Goal: Transaction & Acquisition: Download file/media

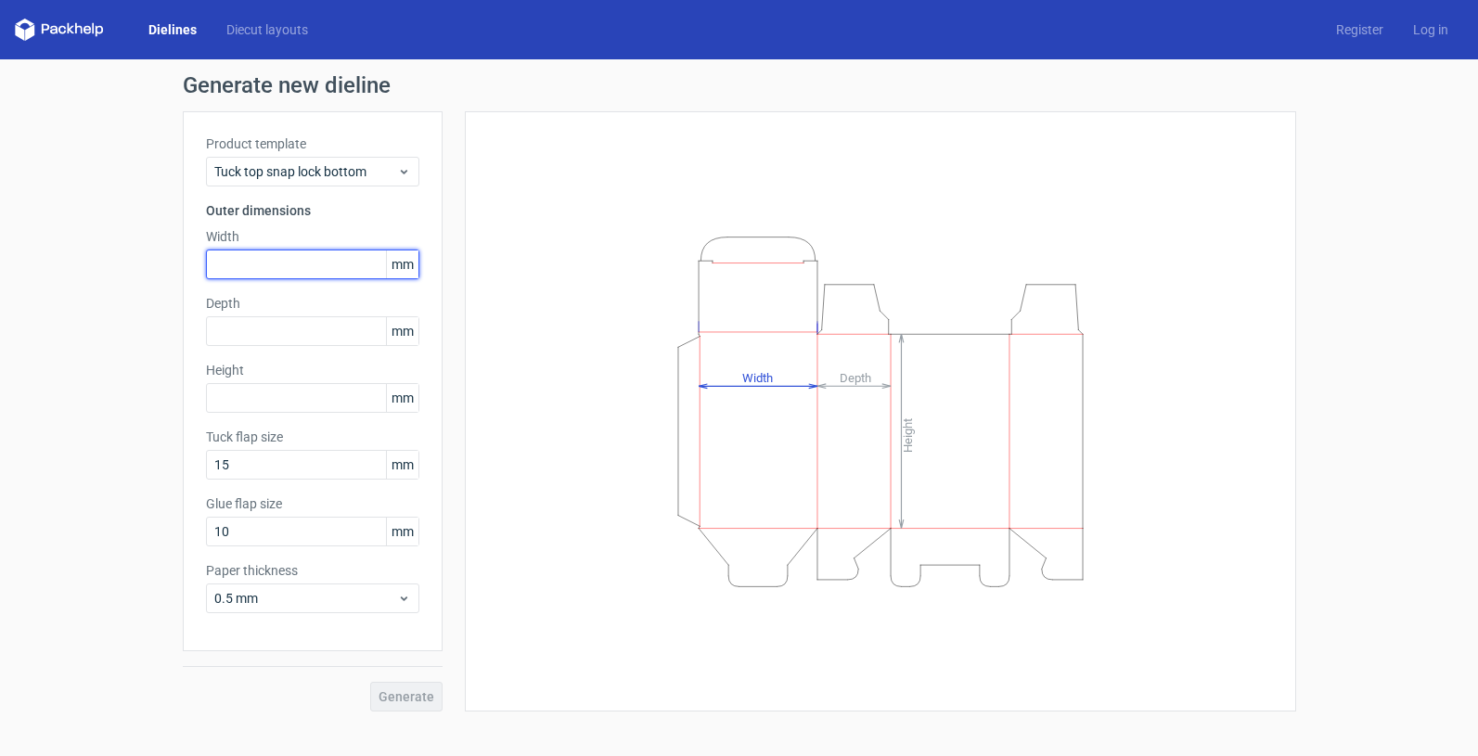
click at [319, 263] on input "text" at bounding box center [312, 264] width 213 height 30
type input "80"
type input "100"
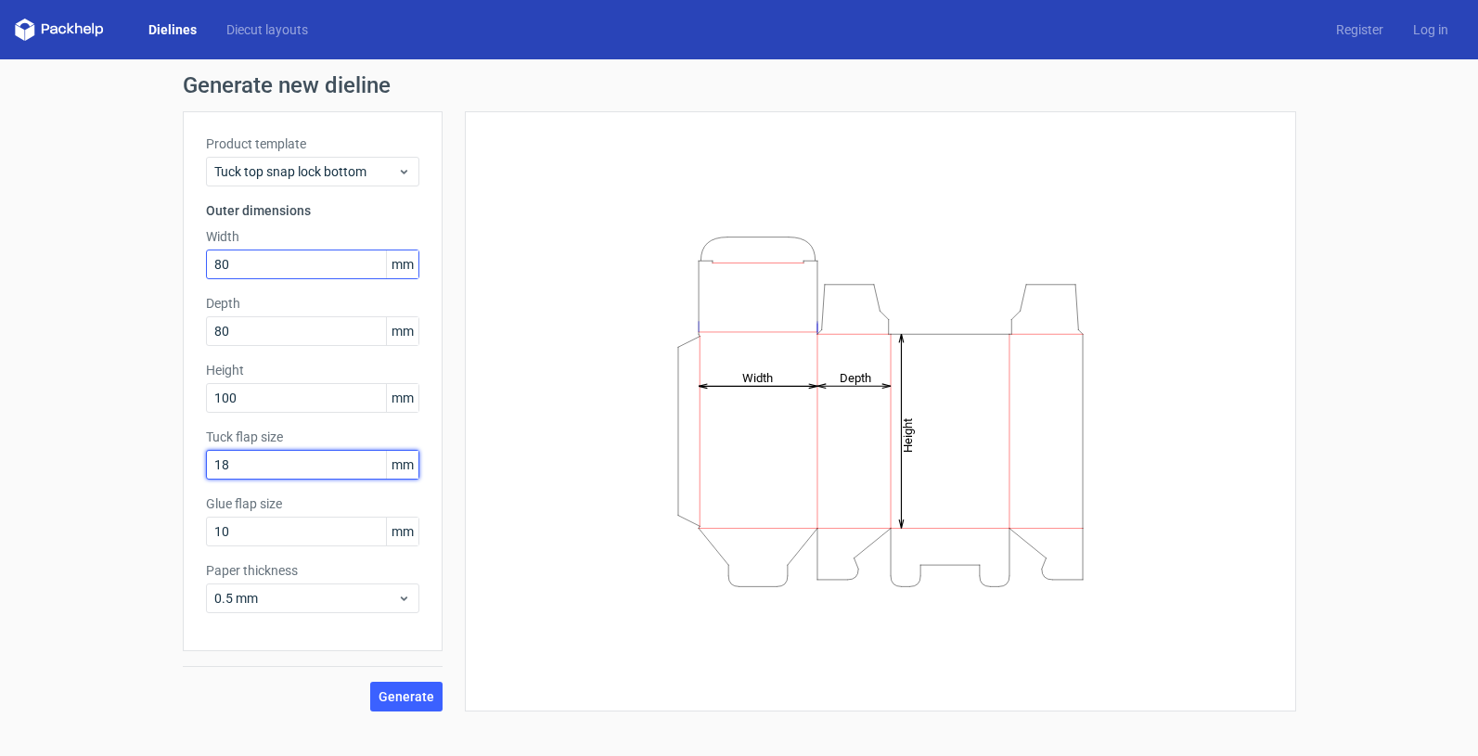
type input "18"
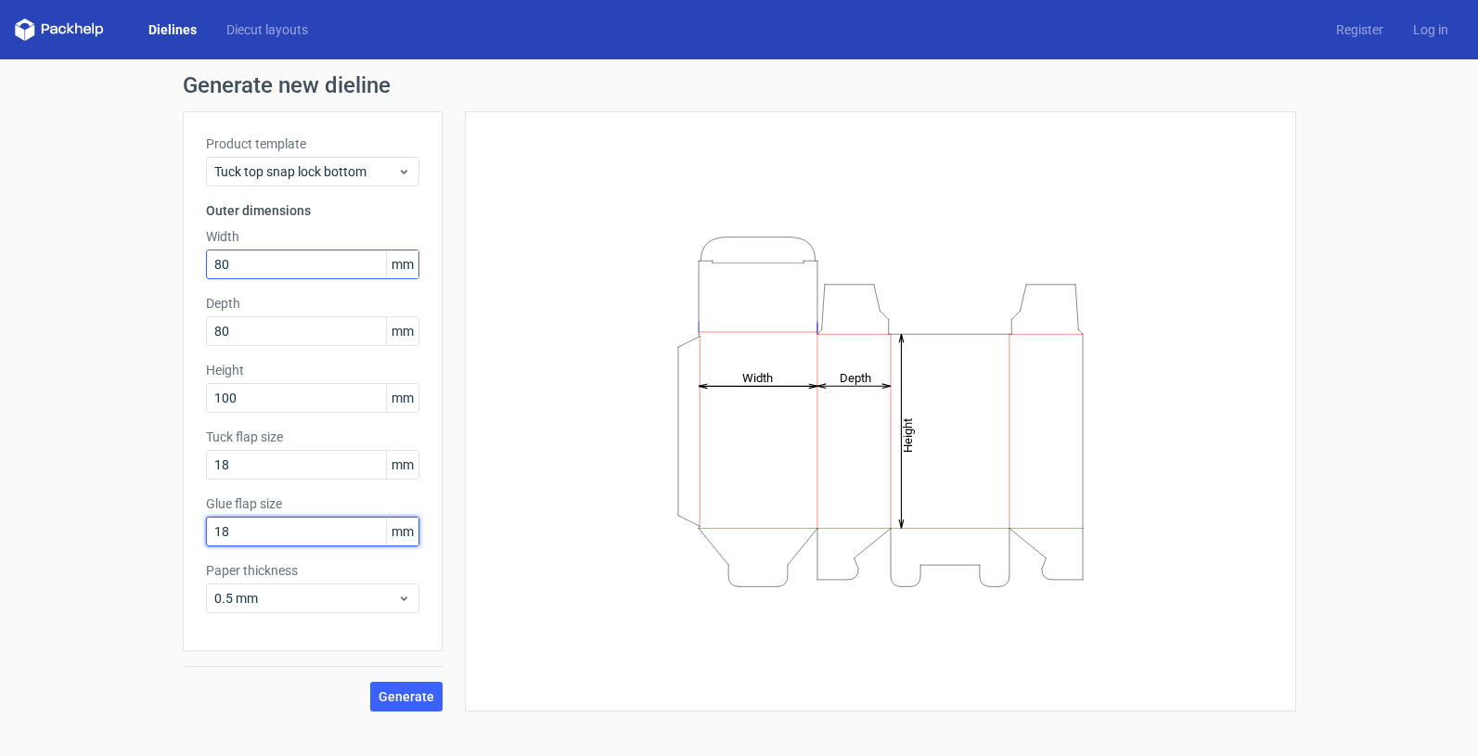
type input "18"
click at [507, 293] on div "Height Depth Width" at bounding box center [880, 411] width 785 height 554
click at [401, 584] on div "0.5 mm" at bounding box center [312, 598] width 213 height 30
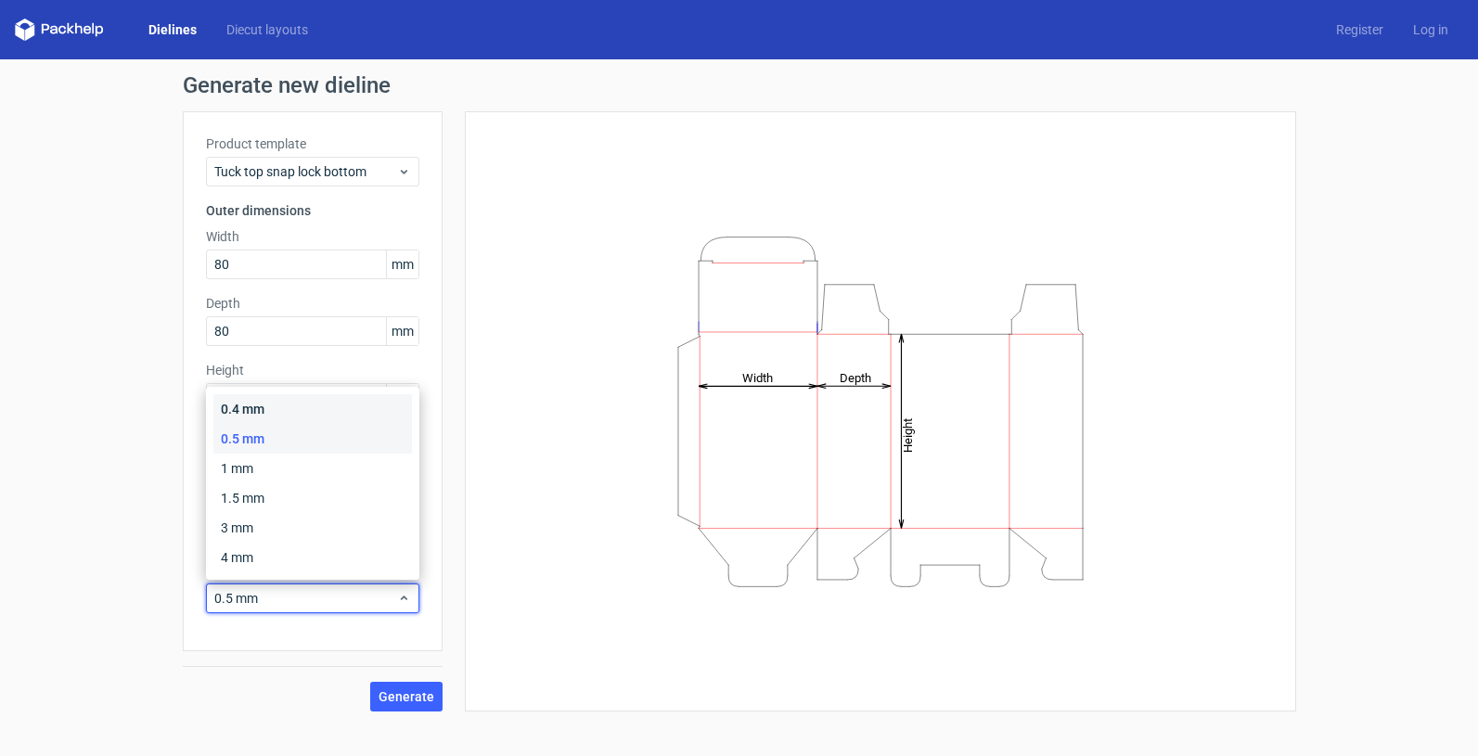
click at [352, 419] on div "0.4 mm" at bounding box center [312, 409] width 198 height 30
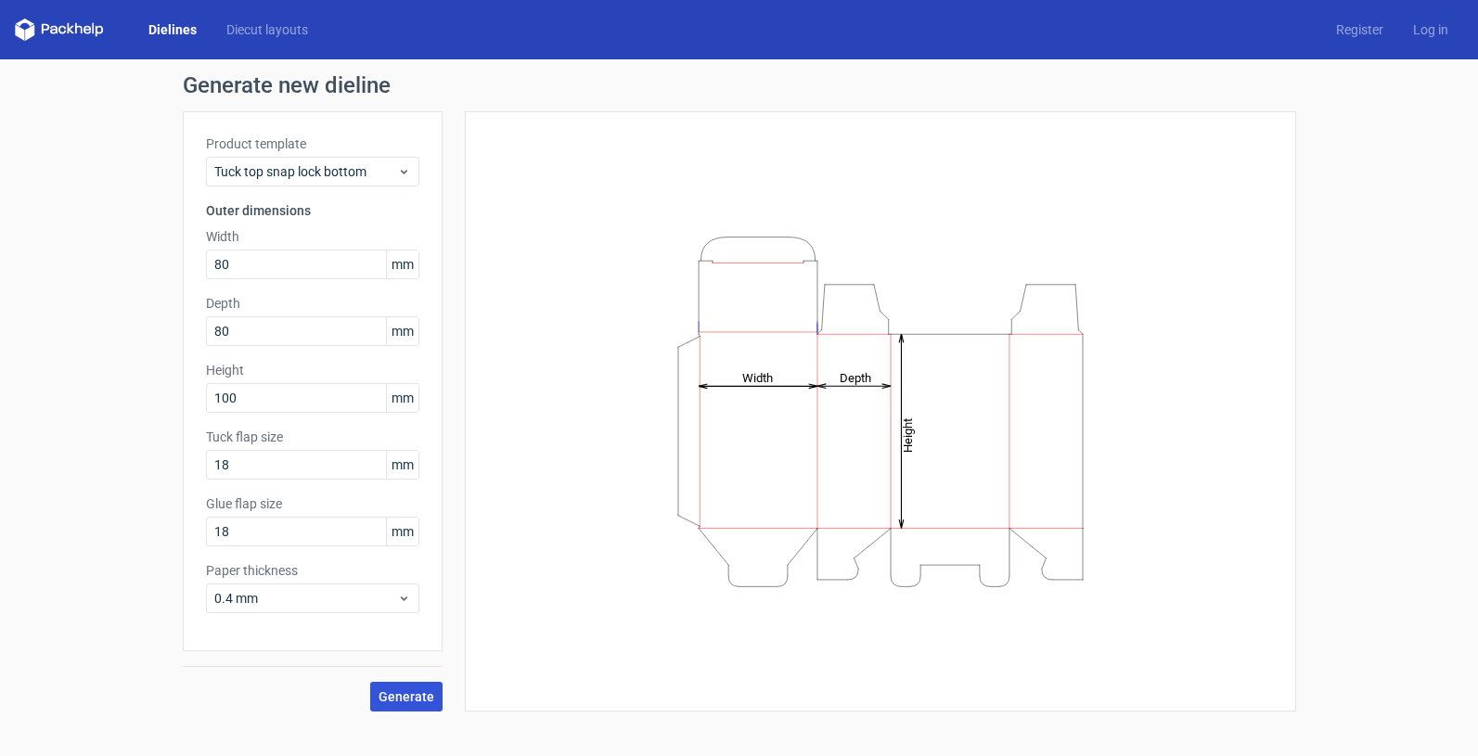
click at [399, 697] on span "Generate" at bounding box center [406, 696] width 56 height 13
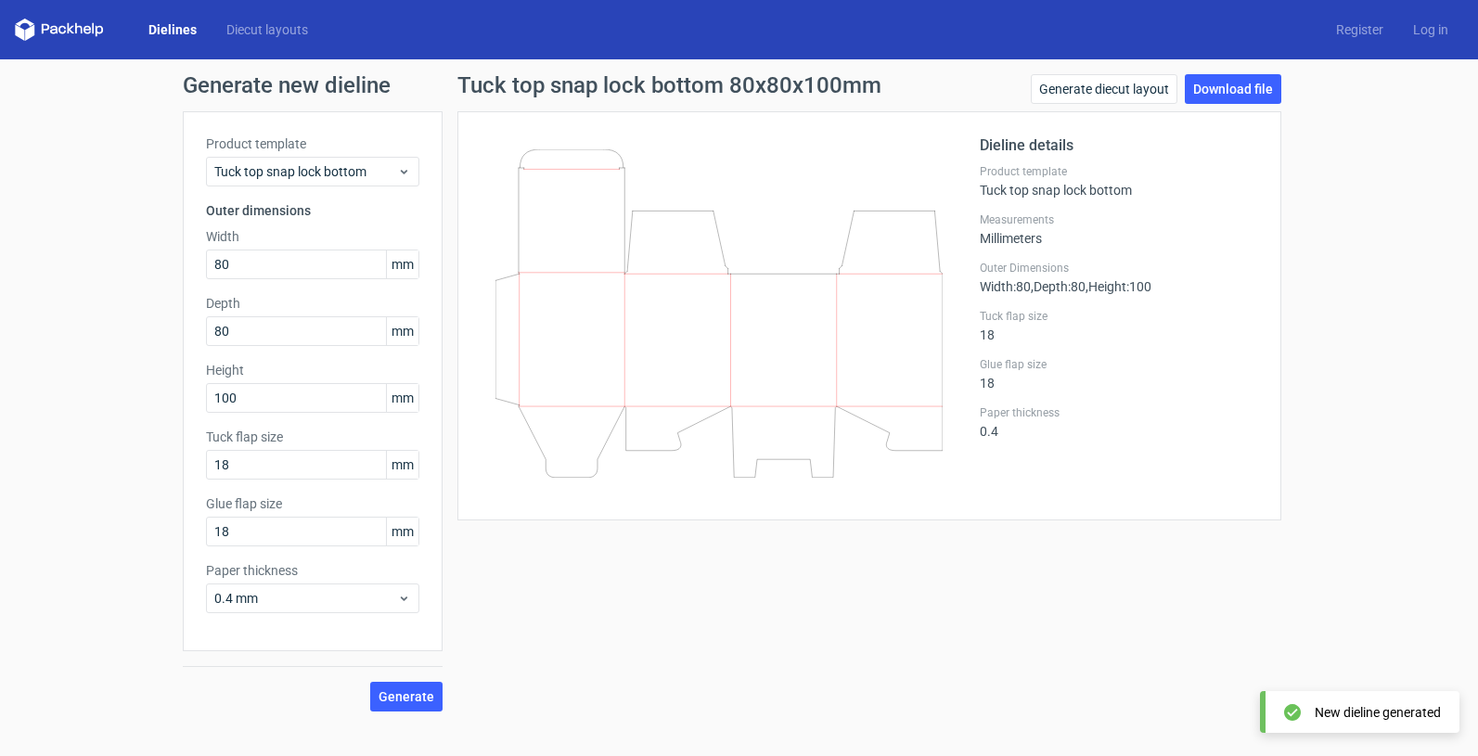
click at [1083, 312] on label "Tuck flap size" at bounding box center [1118, 316] width 278 height 15
click at [1257, 85] on link "Download file" at bounding box center [1232, 89] width 96 height 30
